Goal: Task Accomplishment & Management: Use online tool/utility

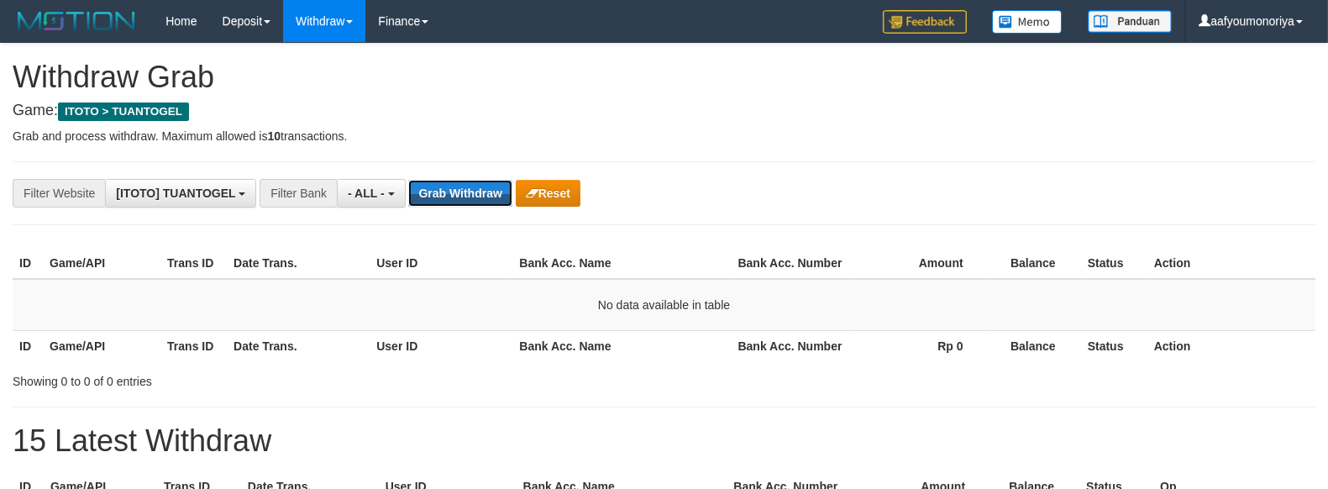
click at [469, 197] on button "Grab Withdraw" at bounding box center [459, 193] width 103 height 27
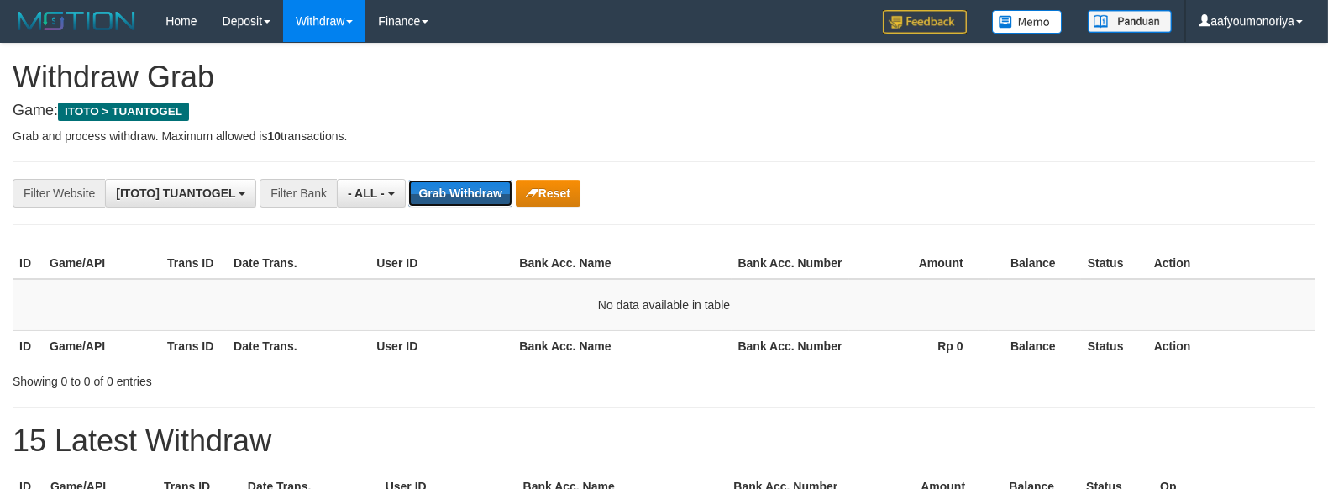
click at [469, 197] on button "Grab Withdraw" at bounding box center [459, 193] width 103 height 27
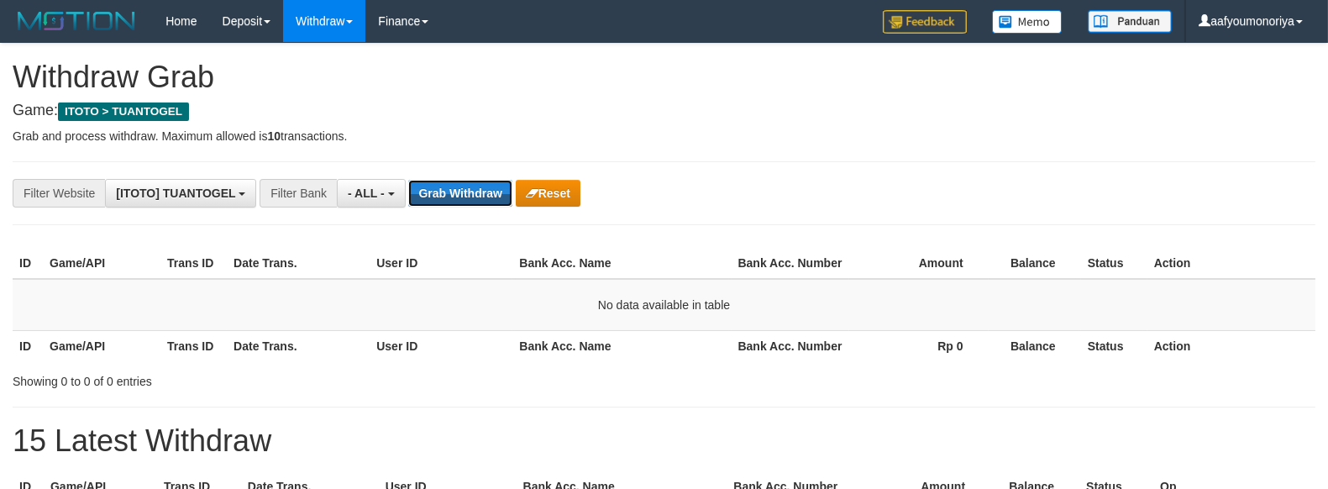
click at [469, 197] on button "Grab Withdraw" at bounding box center [459, 193] width 103 height 27
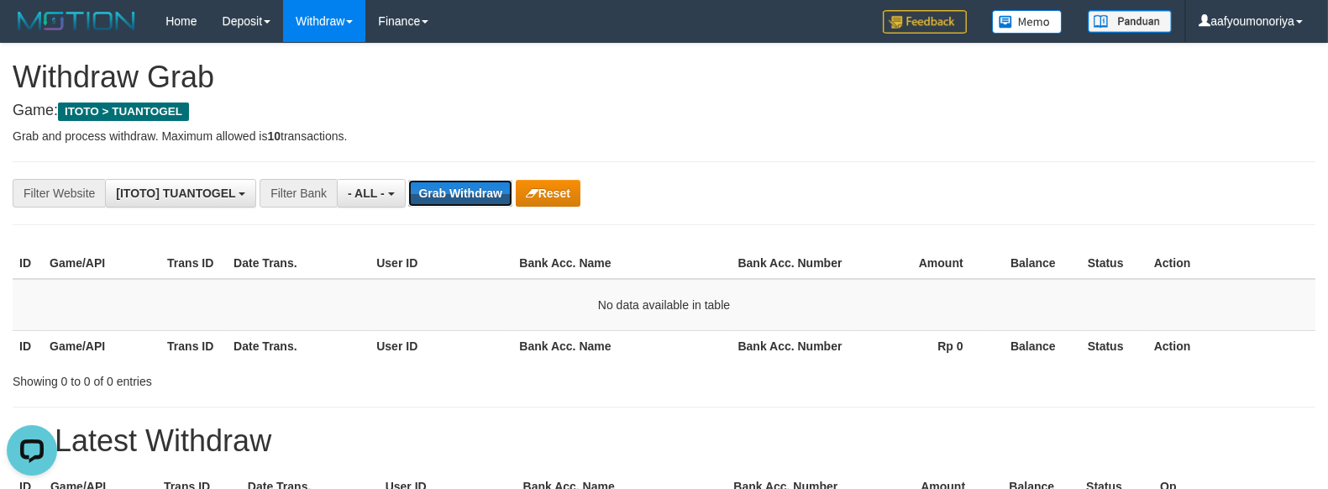
click at [469, 197] on button "Grab Withdraw" at bounding box center [459, 193] width 103 height 27
